Goal: Task Accomplishment & Management: Manage account settings

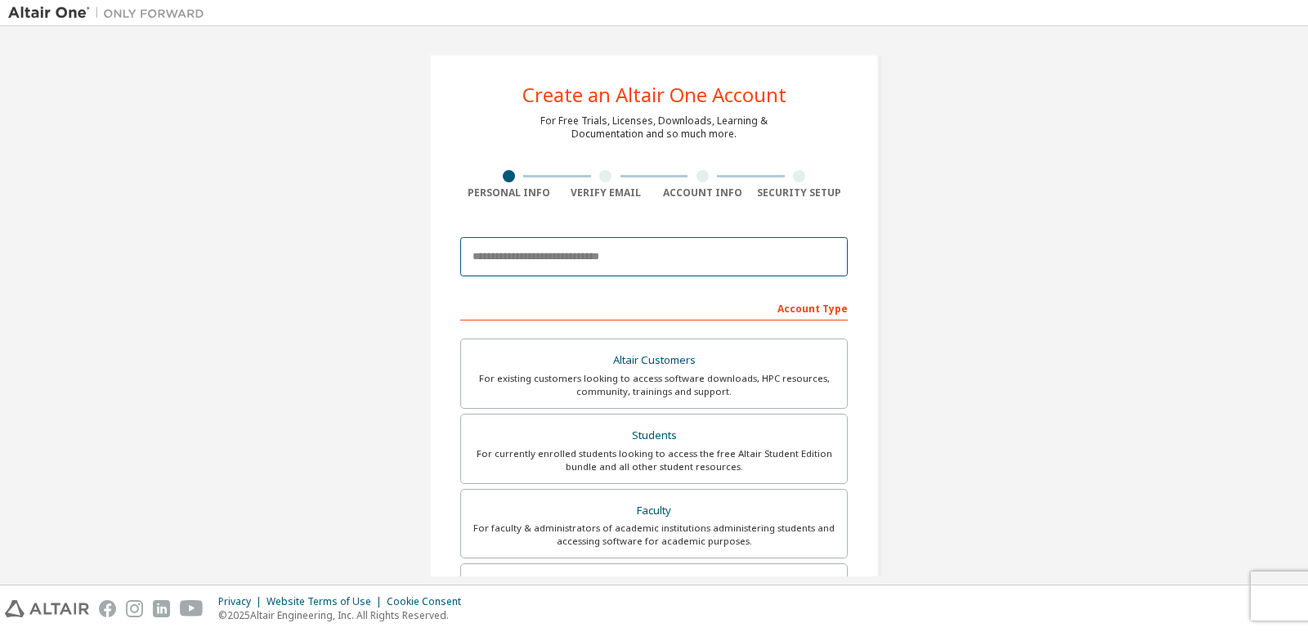
click at [591, 261] on input "email" at bounding box center [653, 256] width 387 height 39
type input "**********"
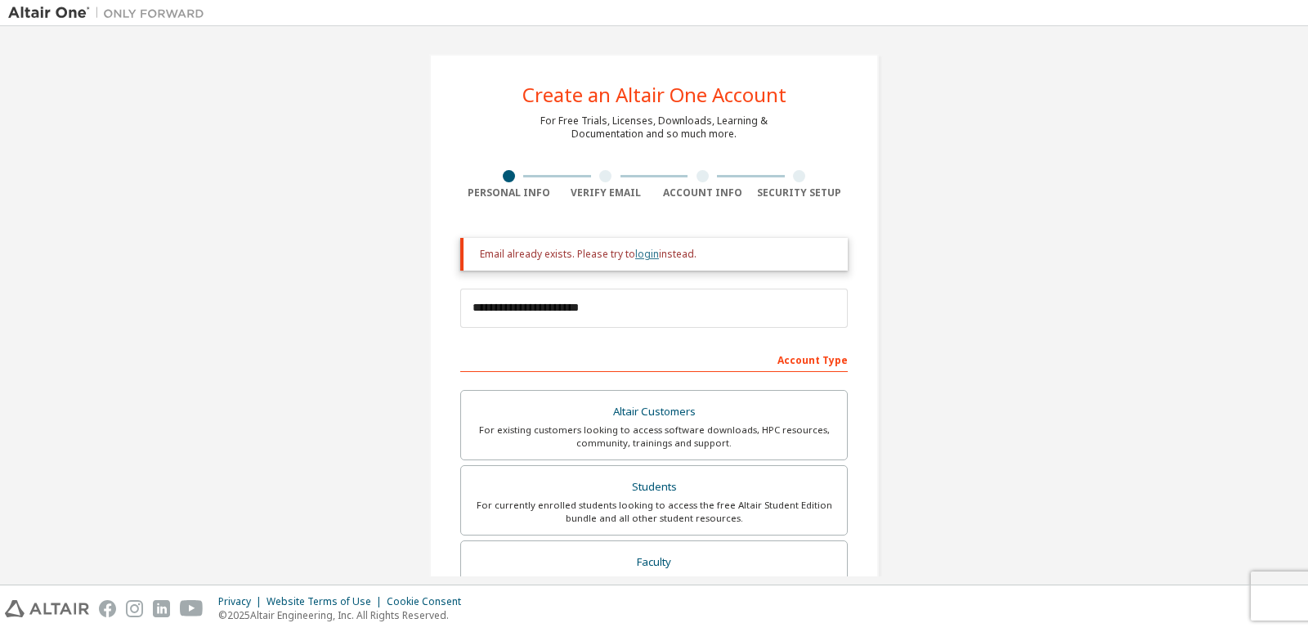
click at [643, 251] on link "login" at bounding box center [647, 254] width 24 height 14
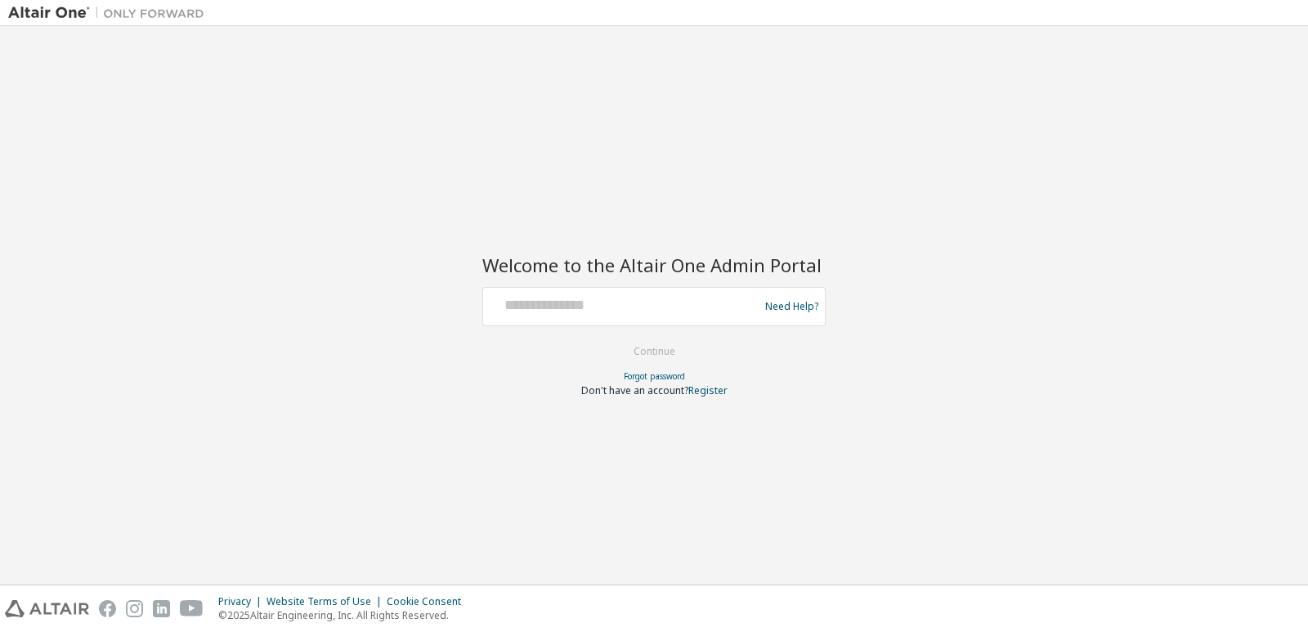
click at [562, 316] on div at bounding box center [623, 306] width 267 height 31
click at [559, 303] on input "text" at bounding box center [623, 303] width 267 height 24
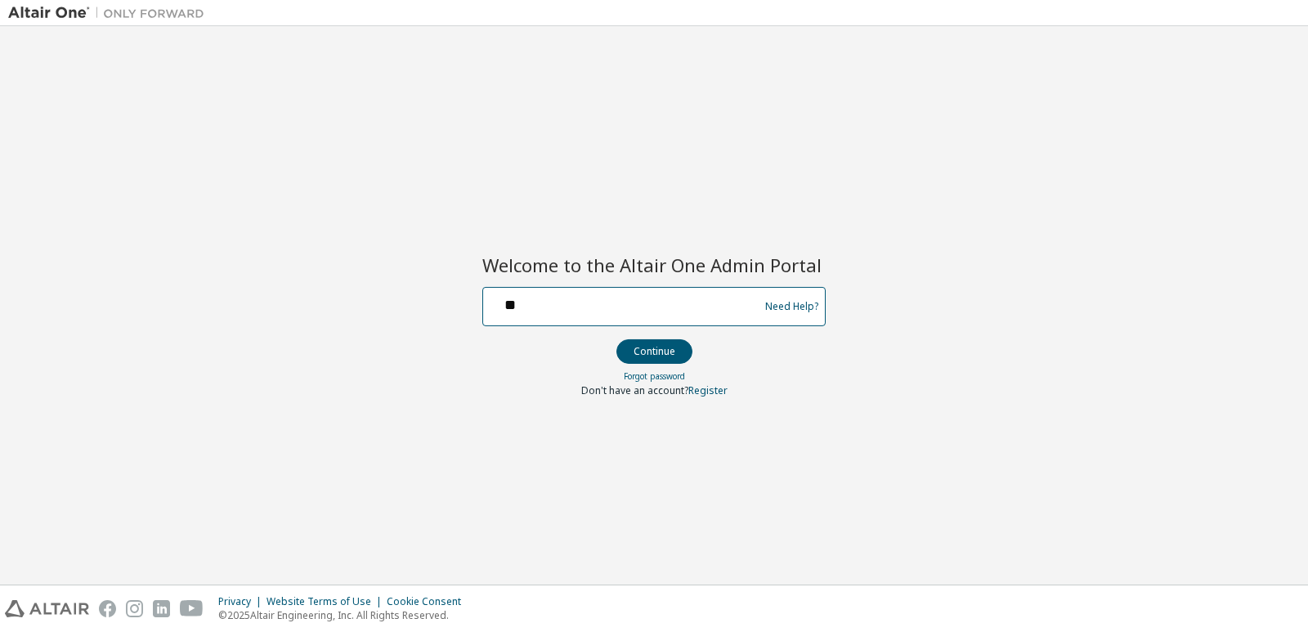
type input "**********"
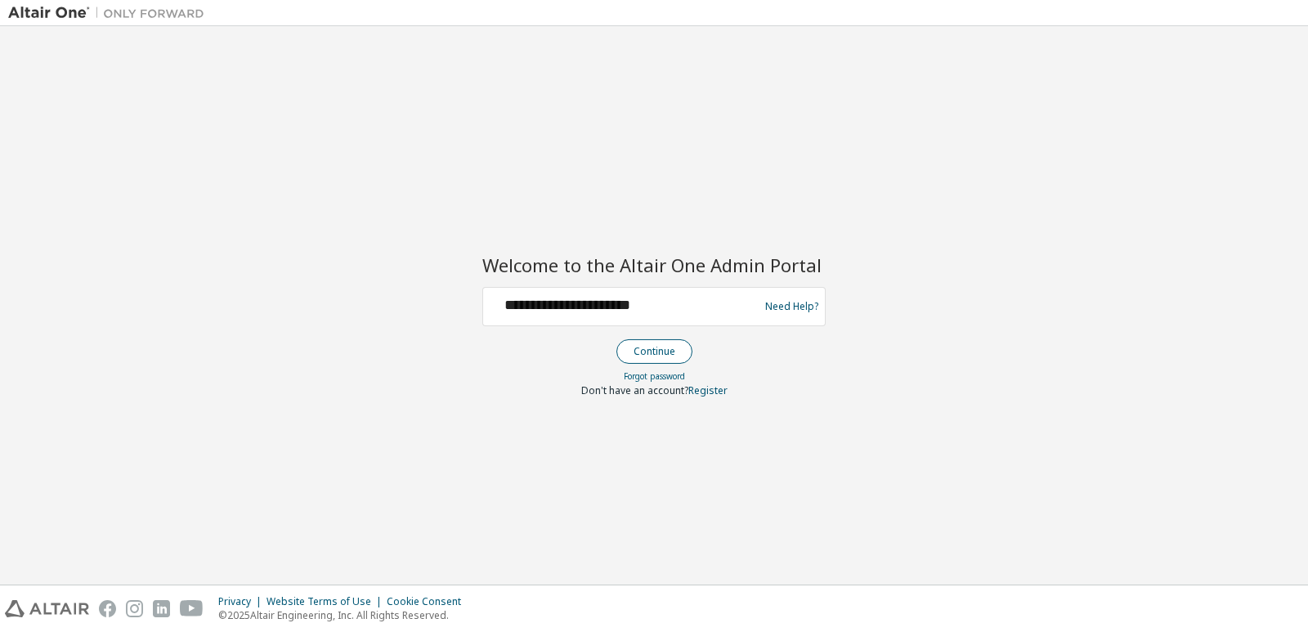
click at [655, 356] on button "Continue" at bounding box center [654, 351] width 76 height 25
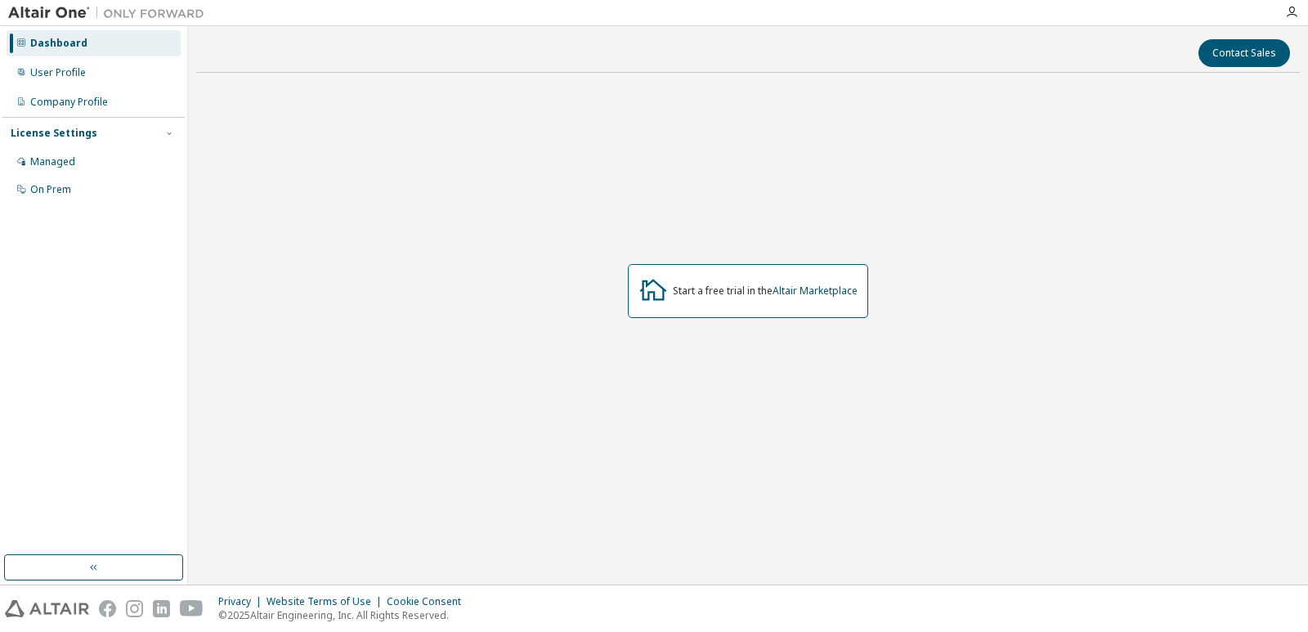
click at [168, 134] on icon "button" at bounding box center [169, 133] width 4 height 2
click at [168, 134] on icon "button" at bounding box center [169, 133] width 10 height 10
click at [87, 43] on div "Dashboard" at bounding box center [94, 43] width 174 height 26
click at [83, 72] on div "User Profile" at bounding box center [58, 72] width 56 height 13
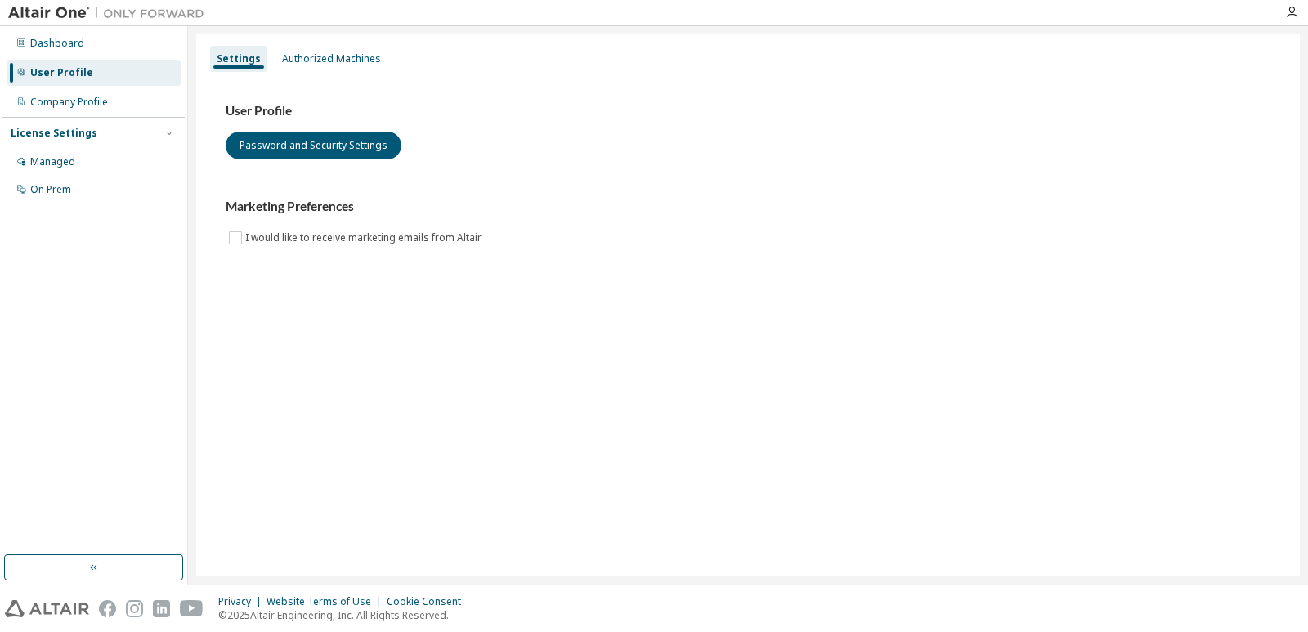
click at [115, 139] on div "License Settings" at bounding box center [94, 133] width 166 height 15
